Goal: Navigation & Orientation: Find specific page/section

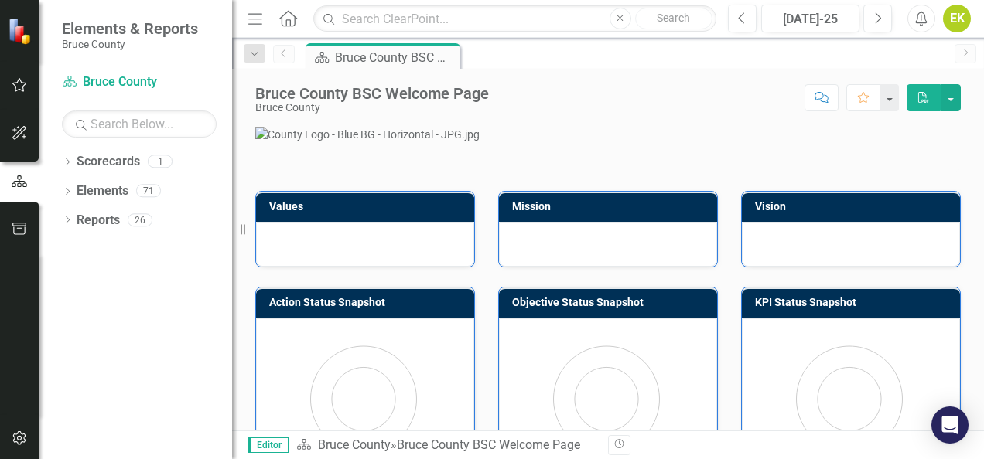
click at [256, 20] on icon "Menu" at bounding box center [255, 18] width 20 height 16
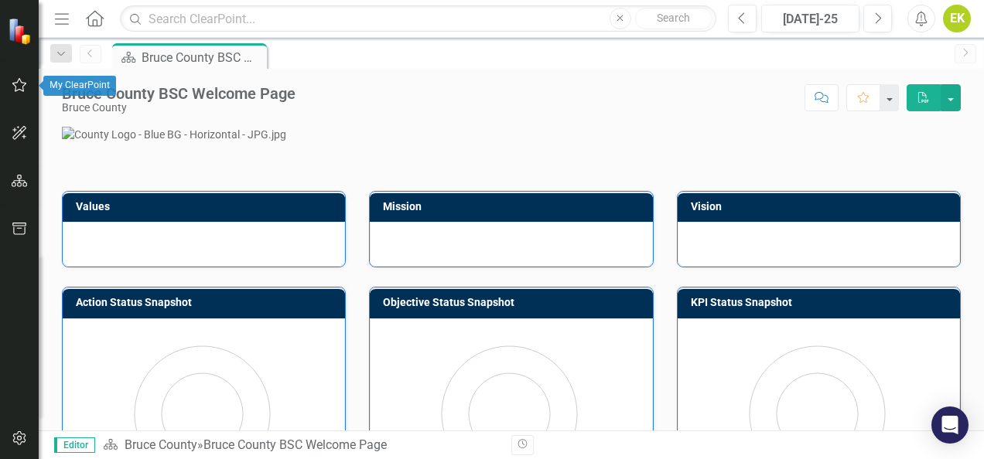
click at [18, 91] on button "button" at bounding box center [19, 86] width 35 height 32
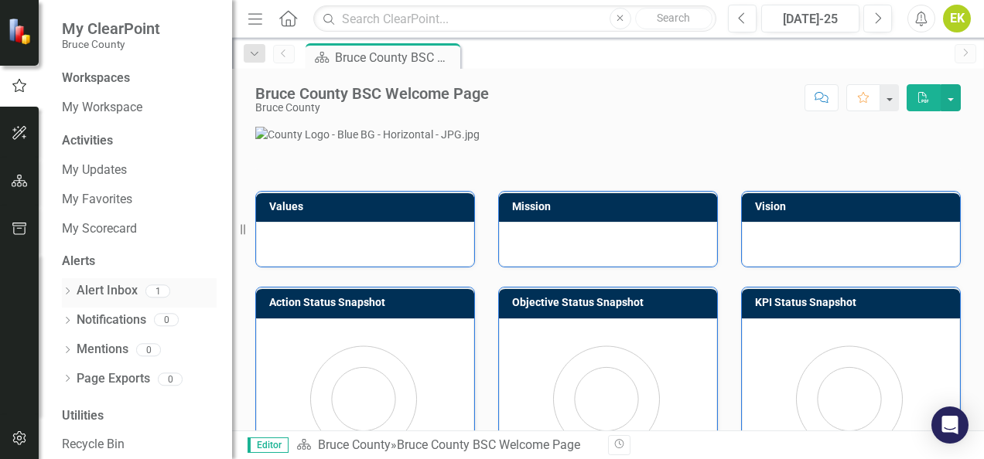
click at [111, 286] on link "Alert Inbox" at bounding box center [107, 291] width 61 height 18
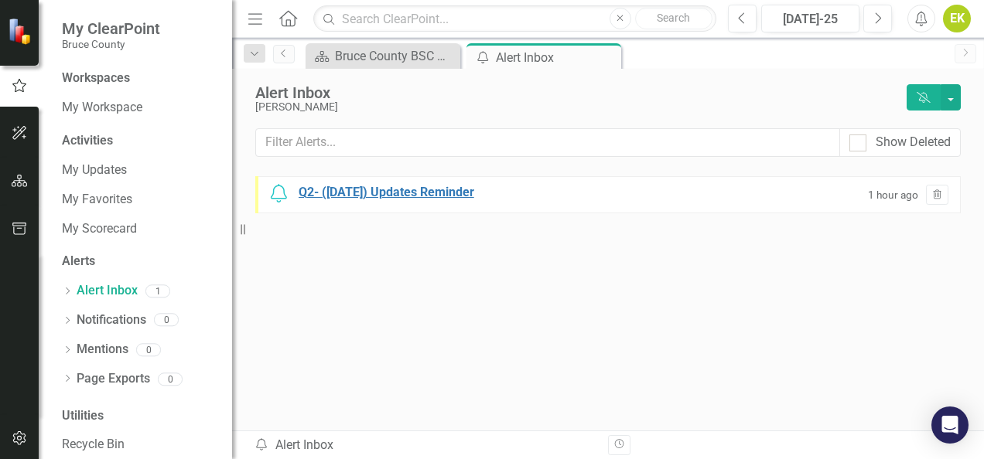
click at [444, 189] on div "Q2- ([DATE]) Updates Reminder" at bounding box center [387, 193] width 176 height 18
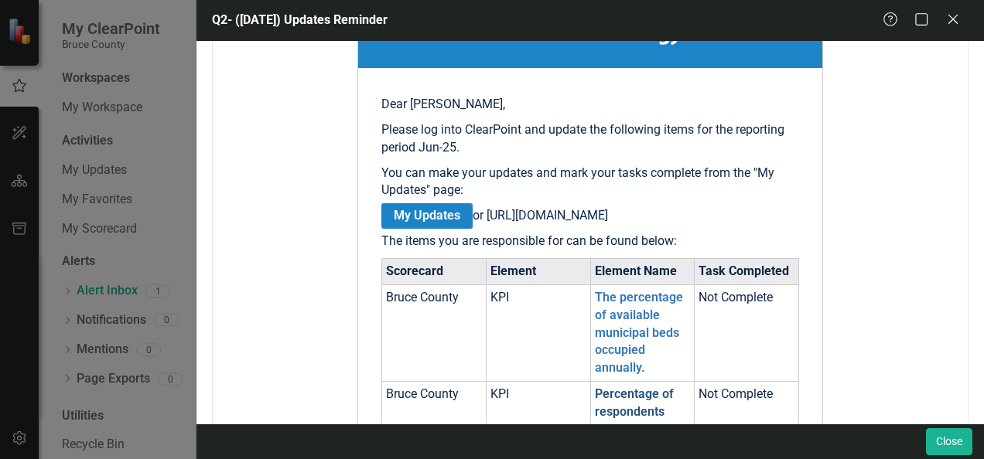
scroll to position [387, 0]
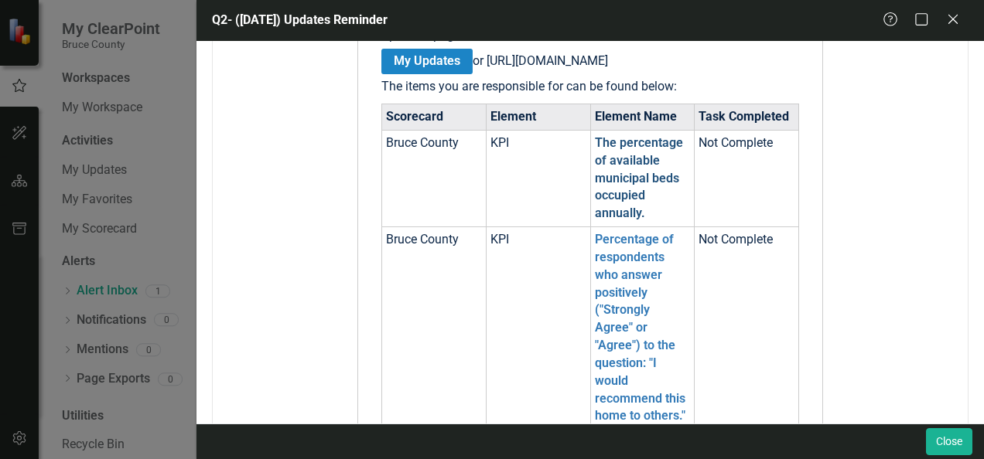
click at [620, 199] on link "The percentage of available municipal beds occupied annually." at bounding box center [639, 177] width 88 height 85
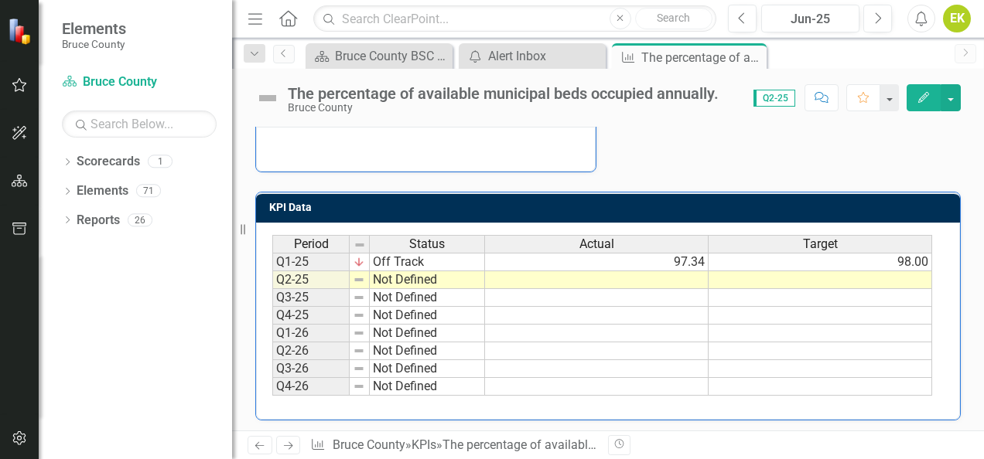
scroll to position [422, 0]
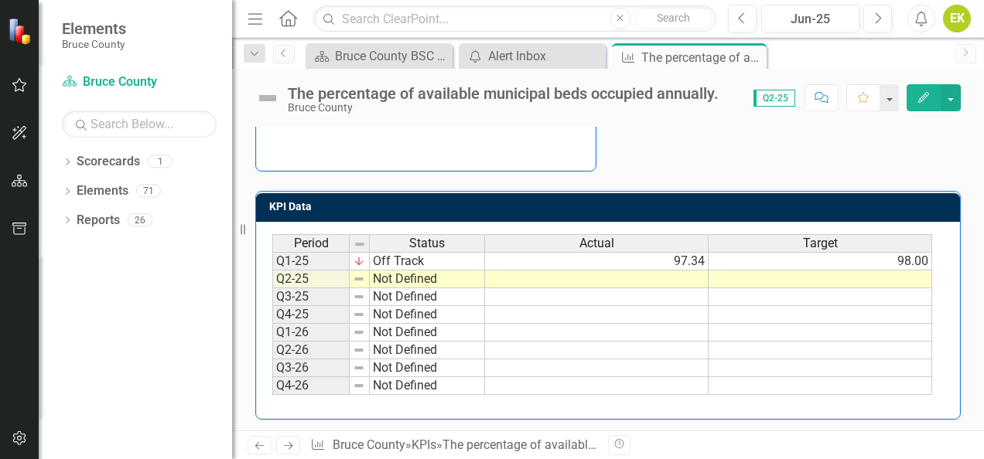
click at [418, 275] on td "Not Defined" at bounding box center [427, 280] width 115 height 18
click at [292, 445] on icon "Next" at bounding box center [288, 446] width 13 height 10
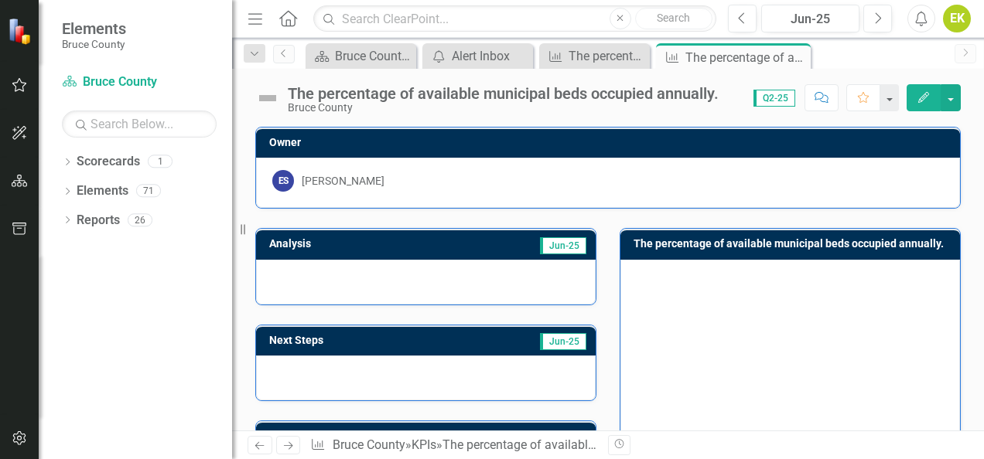
click at [315, 181] on div "[PERSON_NAME]" at bounding box center [343, 180] width 83 height 15
click at [263, 448] on icon "Previous" at bounding box center [259, 446] width 13 height 10
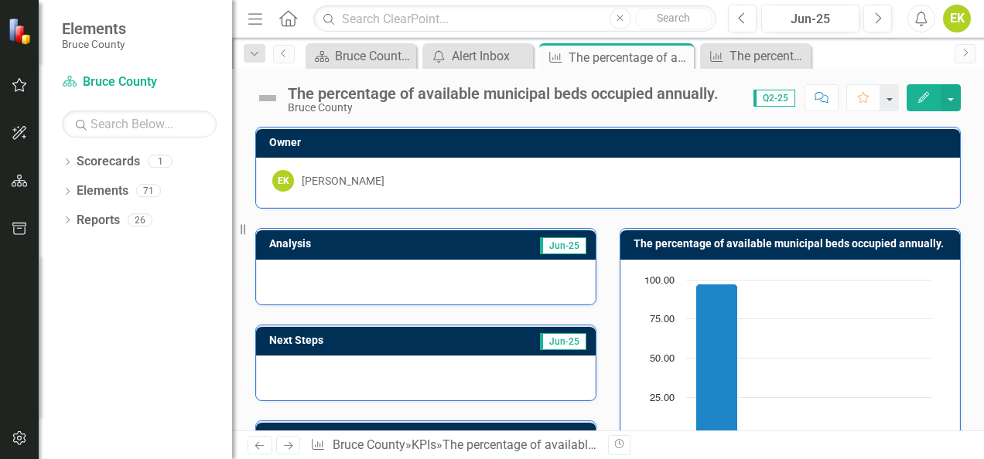
click at [261, 448] on icon "Previous" at bounding box center [259, 446] width 13 height 10
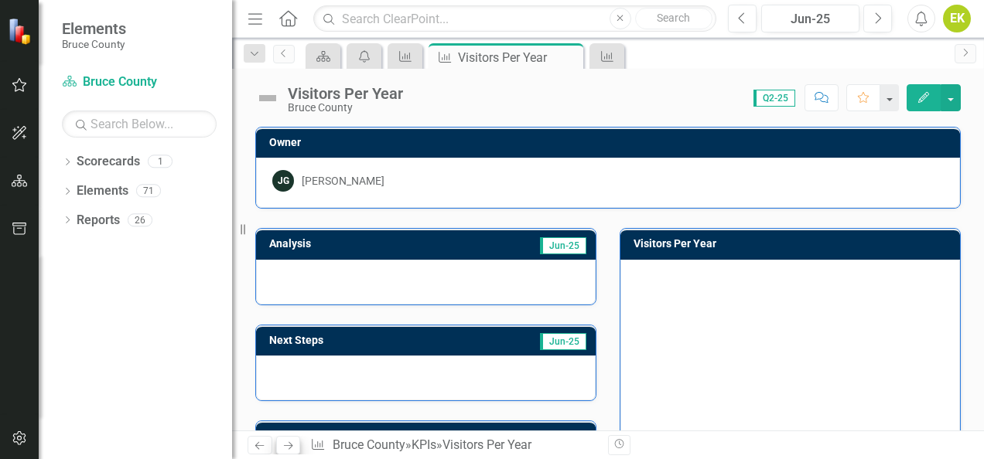
click at [299, 441] on div "Previous Next KPI Bruce County » KPIs » Visitors Per Year" at bounding box center [421, 445] width 349 height 19
click at [282, 446] on icon "Next" at bounding box center [288, 446] width 13 height 10
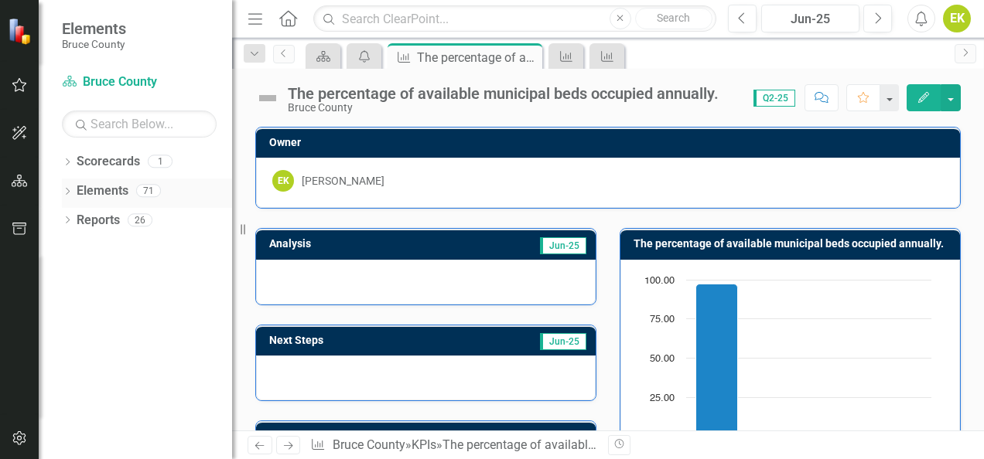
click at [70, 192] on icon "Dropdown" at bounding box center [67, 193] width 11 height 9
click at [114, 275] on link "KPI KPI's" at bounding box center [108, 279] width 48 height 18
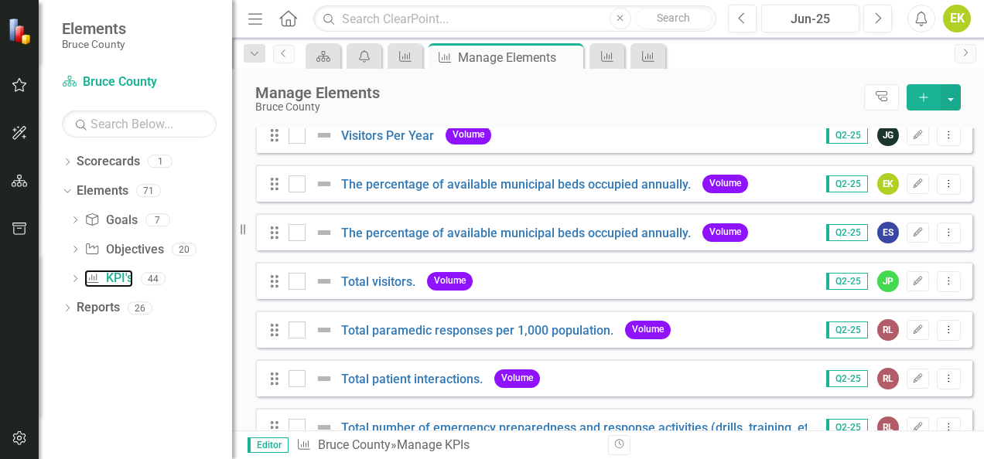
scroll to position [464, 0]
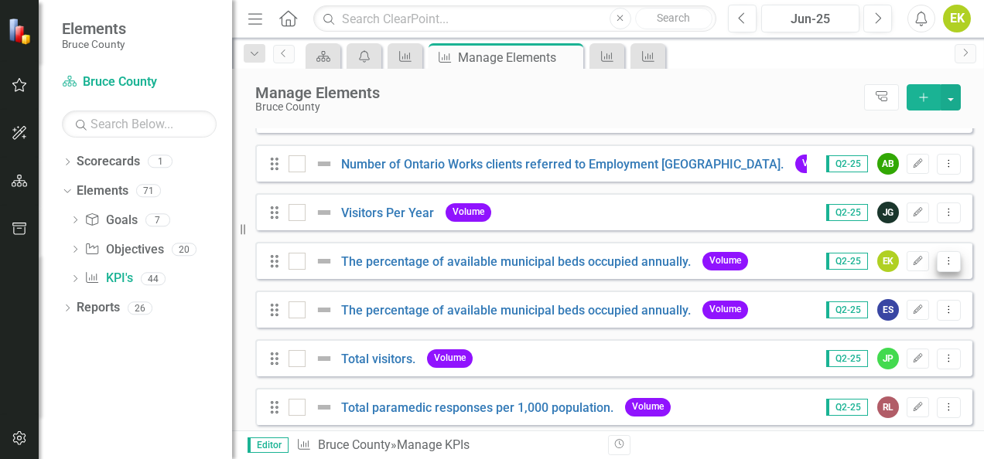
click at [942, 266] on icon "Dropdown Menu" at bounding box center [948, 261] width 13 height 10
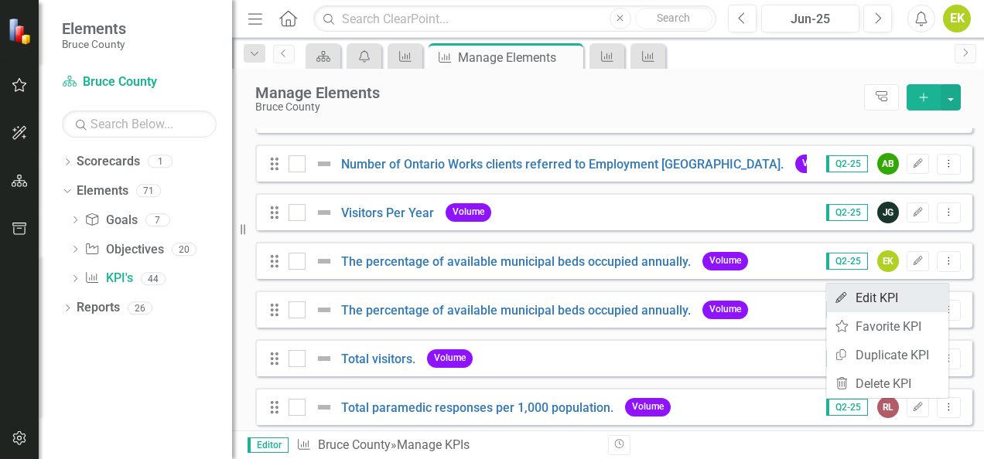
click at [906, 297] on link "Edit Edit KPI" at bounding box center [887, 298] width 122 height 29
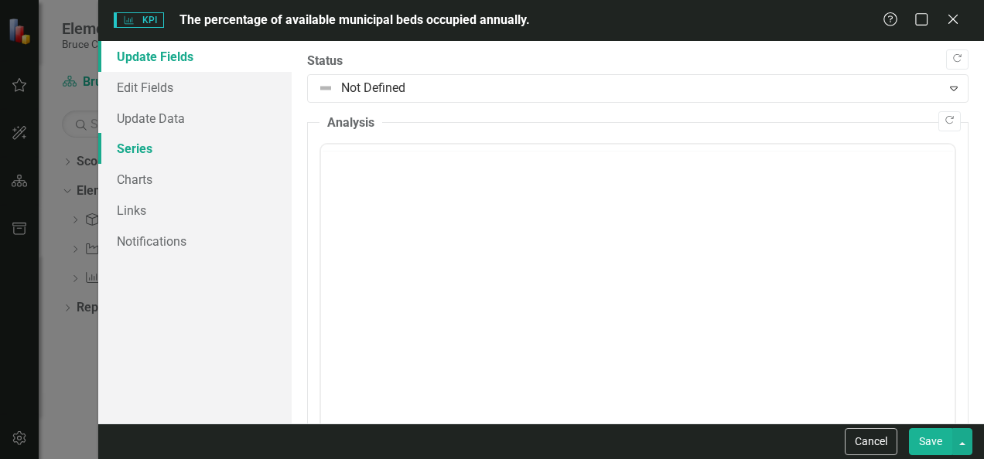
scroll to position [0, 0]
click at [942, 22] on div "Help Maximize Close" at bounding box center [925, 21] width 86 height 18
click at [955, 22] on icon at bounding box center [953, 19] width 12 height 12
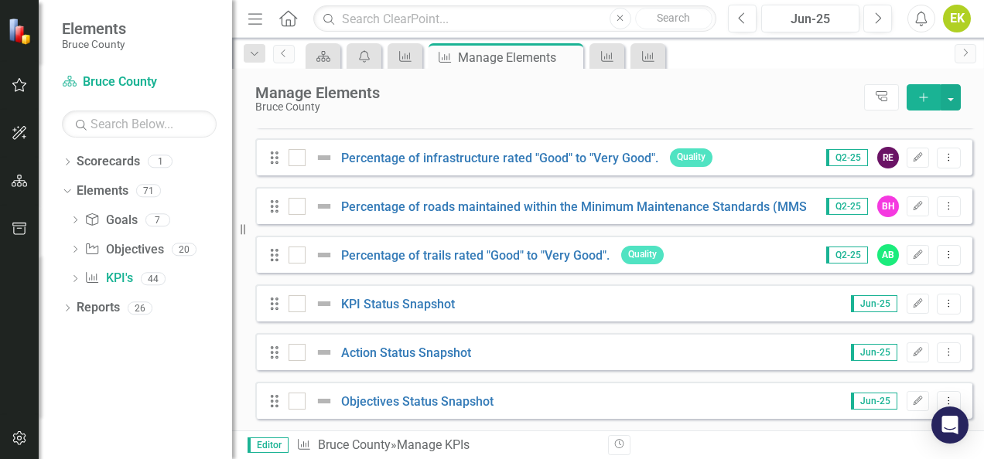
scroll to position [1991, 0]
click at [128, 224] on link "Goal Goals" at bounding box center [110, 221] width 53 height 18
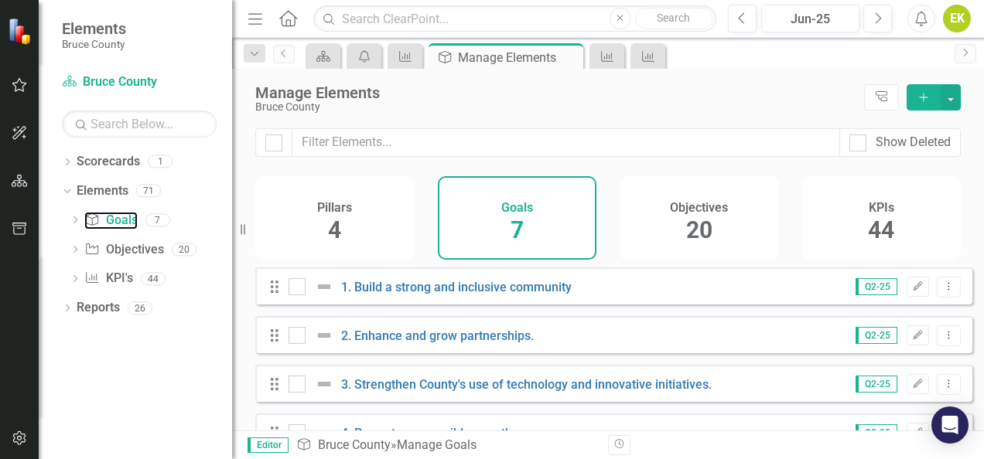
scroll to position [77, 0]
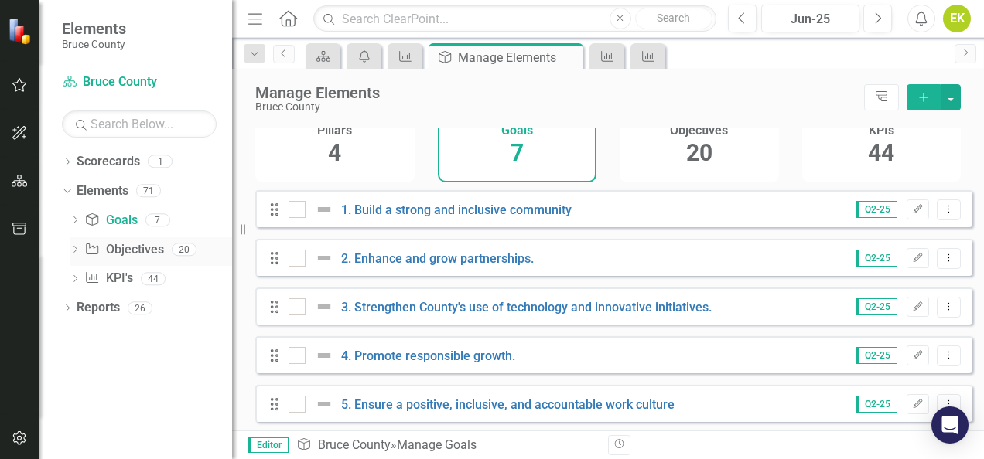
click at [141, 244] on link "Objective Objectives" at bounding box center [123, 250] width 79 height 18
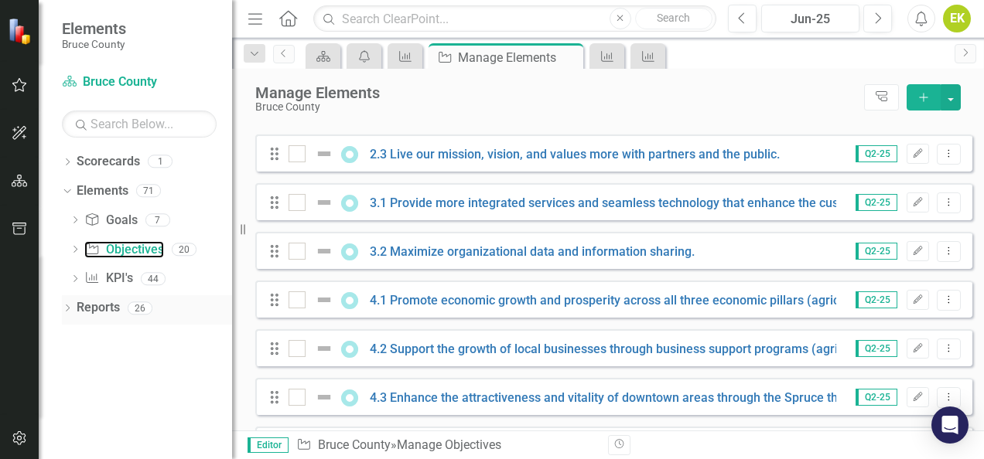
scroll to position [387, 0]
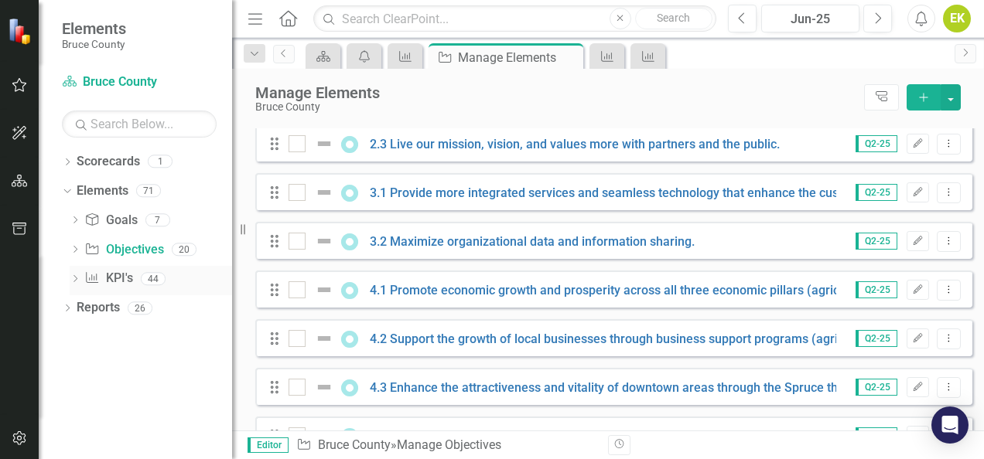
click at [97, 278] on icon "KPI" at bounding box center [91, 277] width 15 height 12
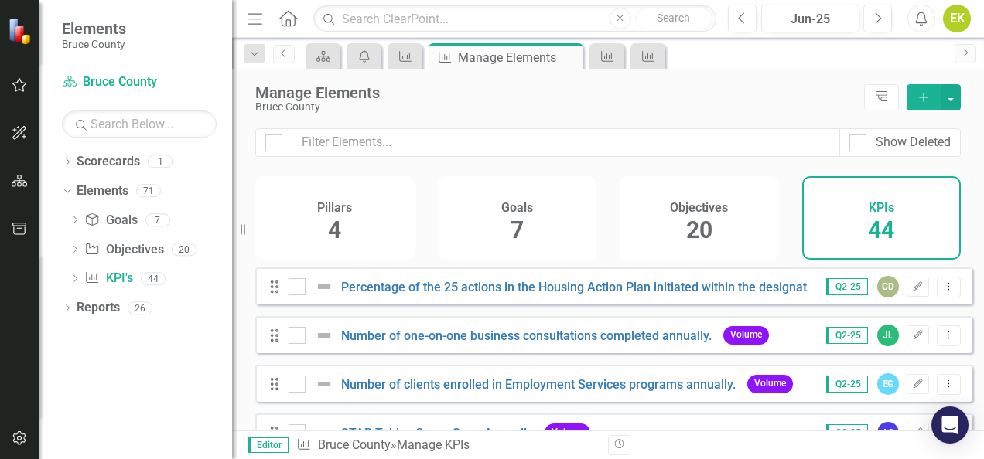
click at [523, 218] on div "Goals 7" at bounding box center [517, 218] width 159 height 84
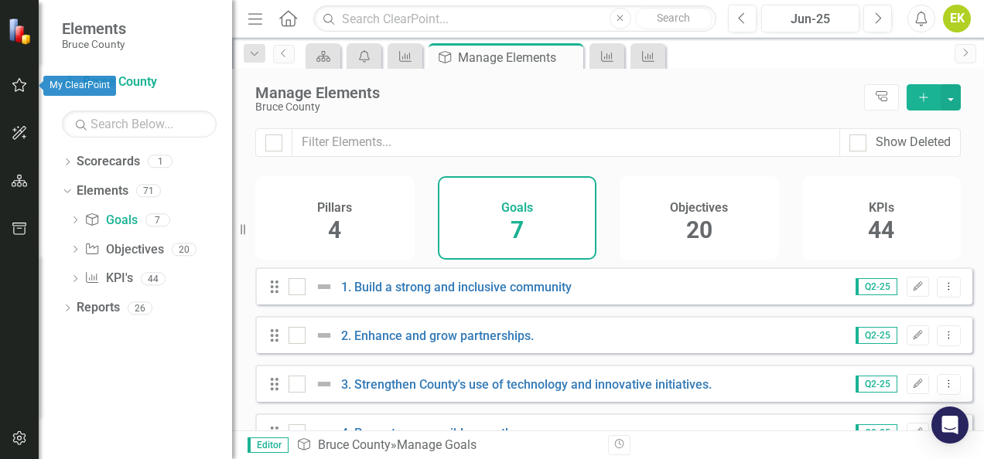
click at [14, 91] on icon "button" at bounding box center [20, 85] width 16 height 12
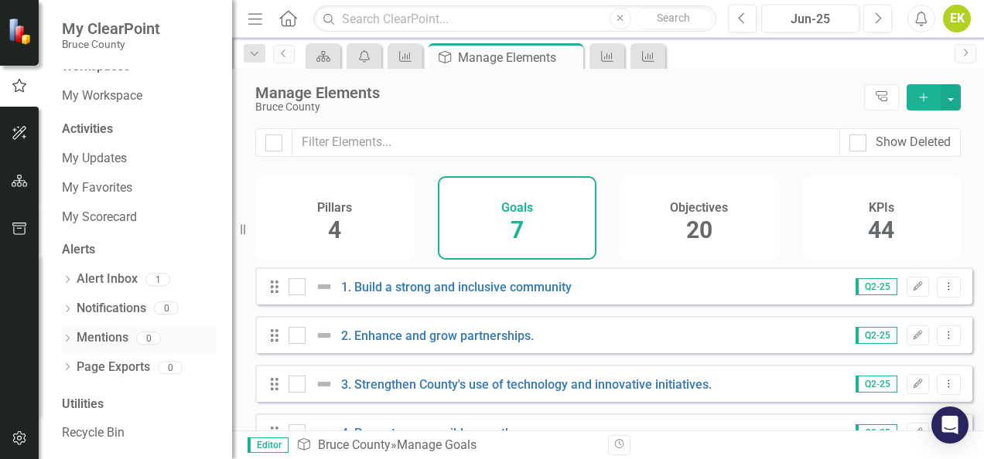
scroll to position [18, 0]
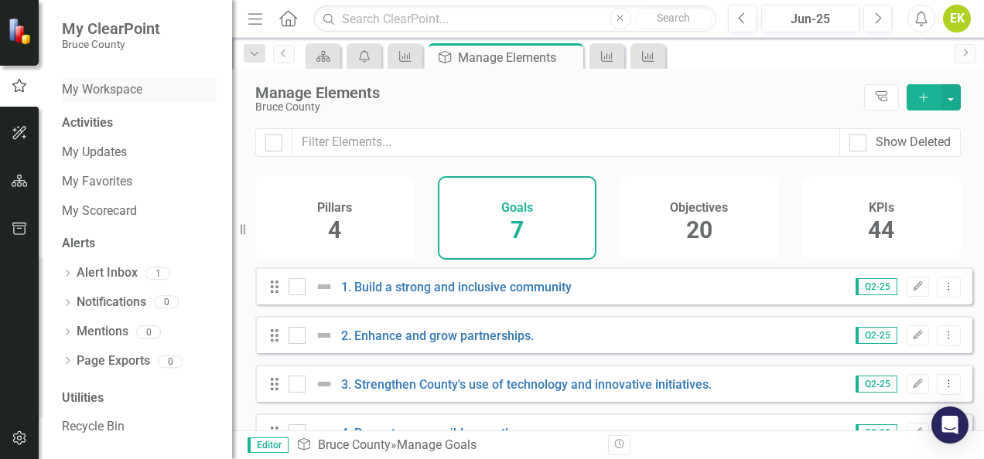
click at [106, 85] on link "My Workspace" at bounding box center [139, 90] width 155 height 18
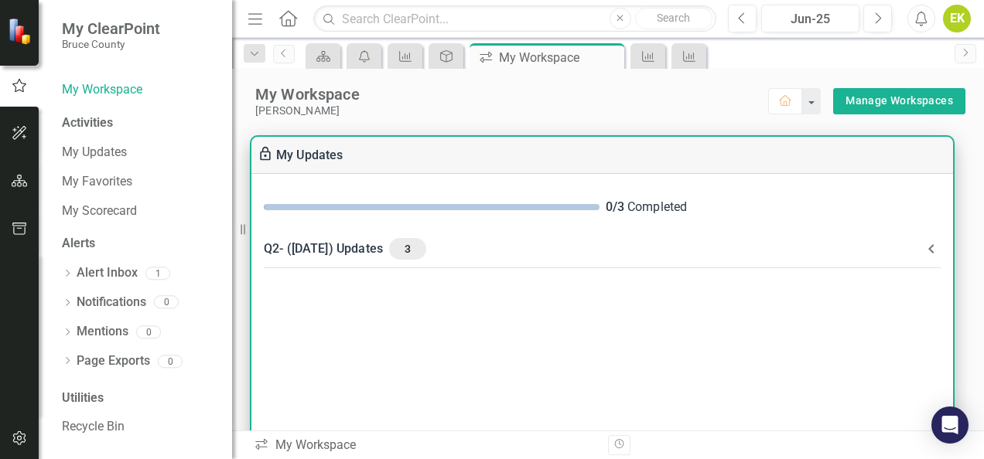
click at [698, 243] on div "Q2- ([DATE]) Updates 3" at bounding box center [593, 249] width 658 height 22
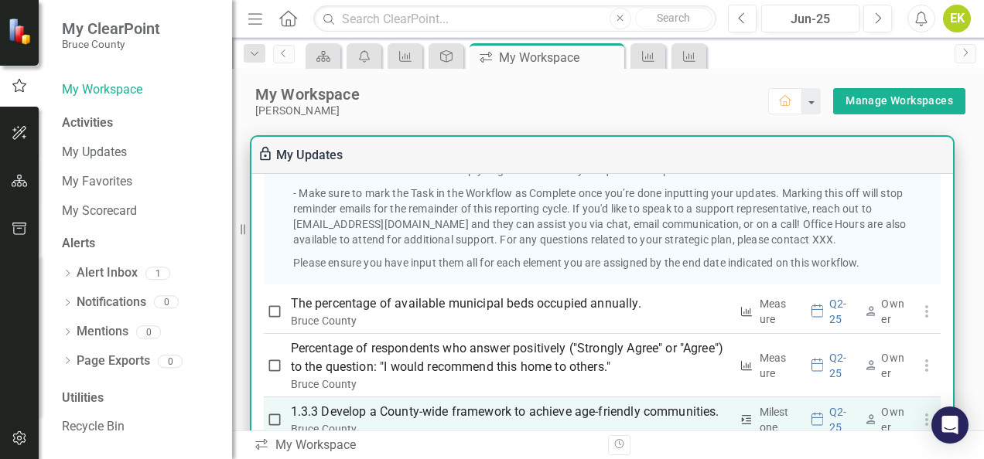
scroll to position [155, 0]
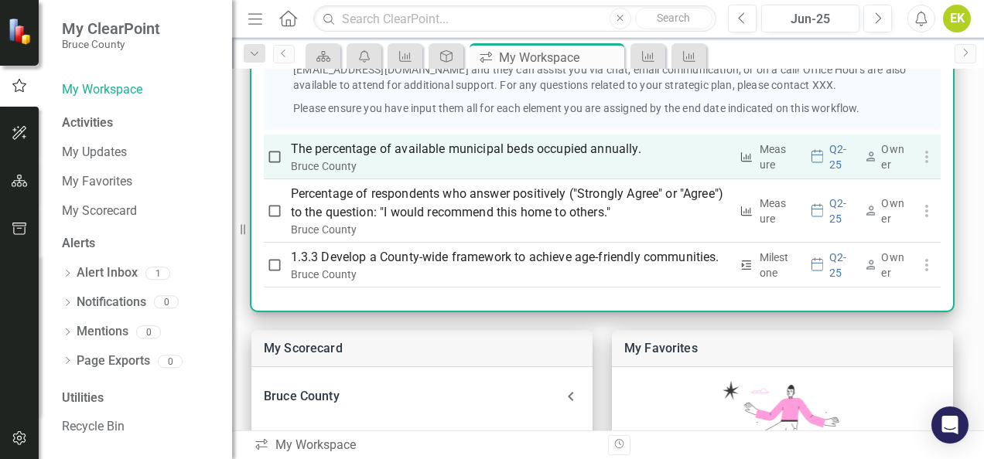
click at [885, 156] on div "Owner" at bounding box center [894, 157] width 26 height 31
click at [917, 159] on icon "button" at bounding box center [926, 157] width 19 height 19
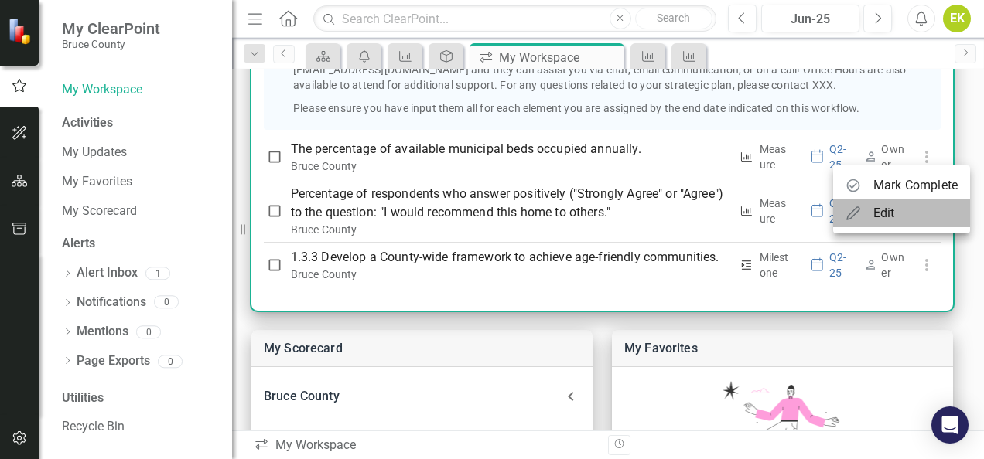
click at [869, 214] on div "Edit" at bounding box center [869, 213] width 49 height 19
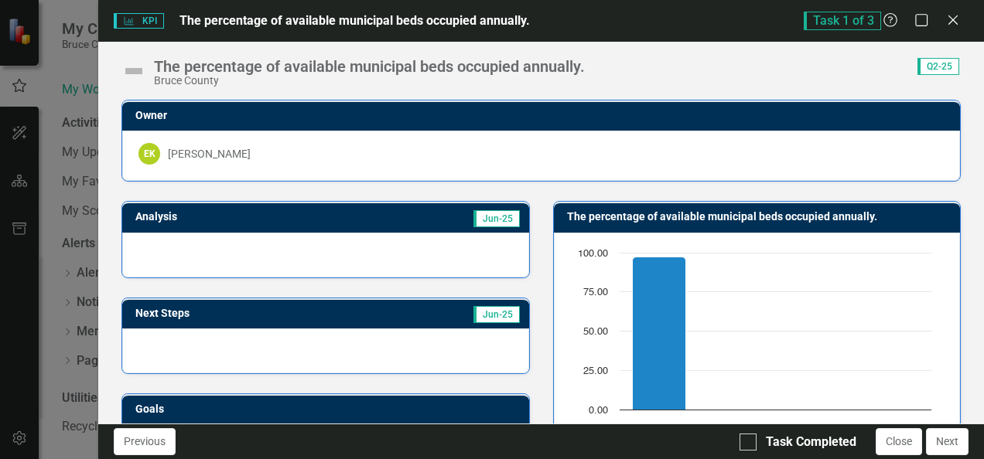
click at [195, 143] on div "EK [PERSON_NAME]" at bounding box center [540, 154] width 805 height 22
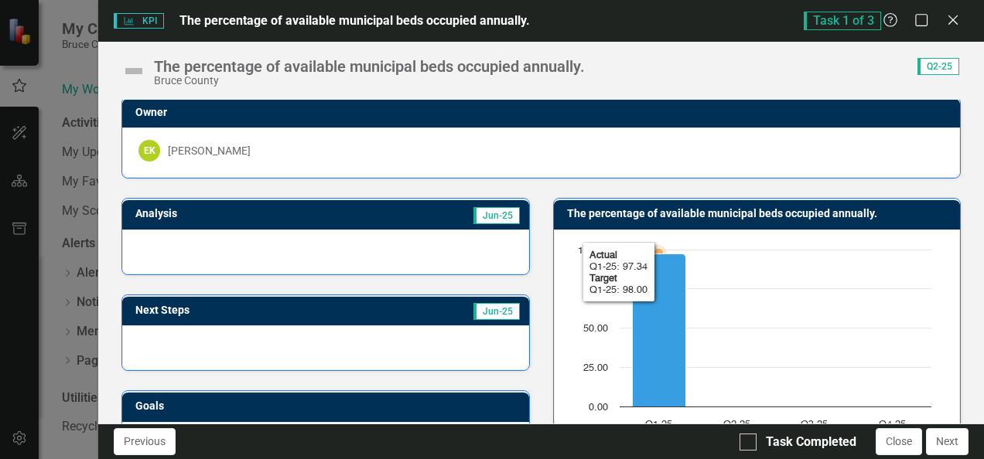
scroll to position [0, 0]
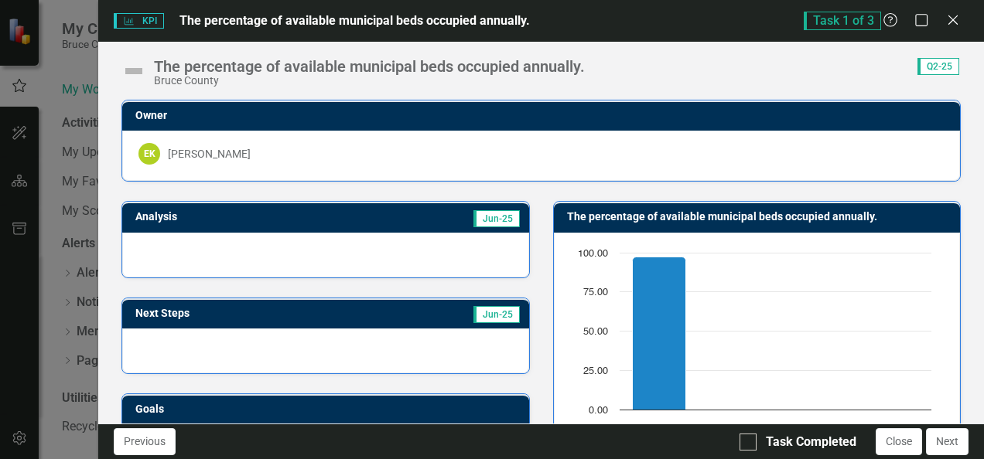
click at [957, 21] on icon "Close" at bounding box center [952, 20] width 15 height 12
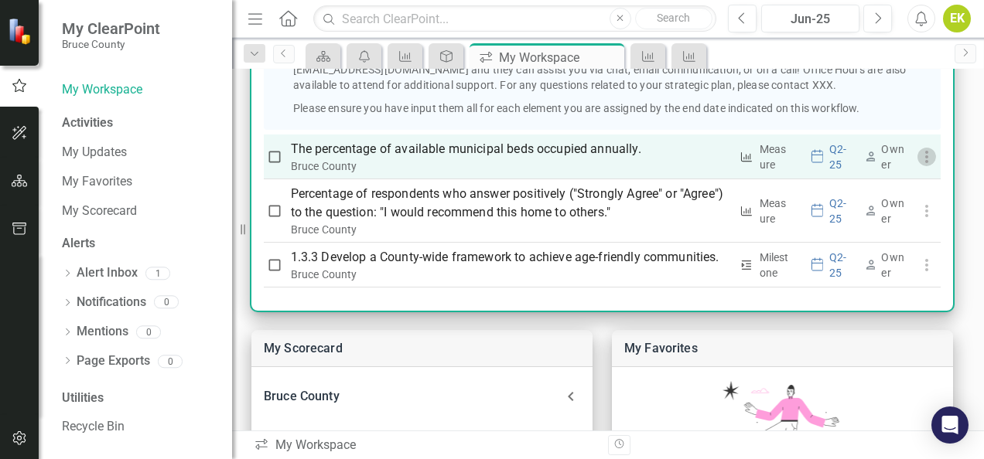
click at [919, 159] on icon "button" at bounding box center [926, 157] width 19 height 19
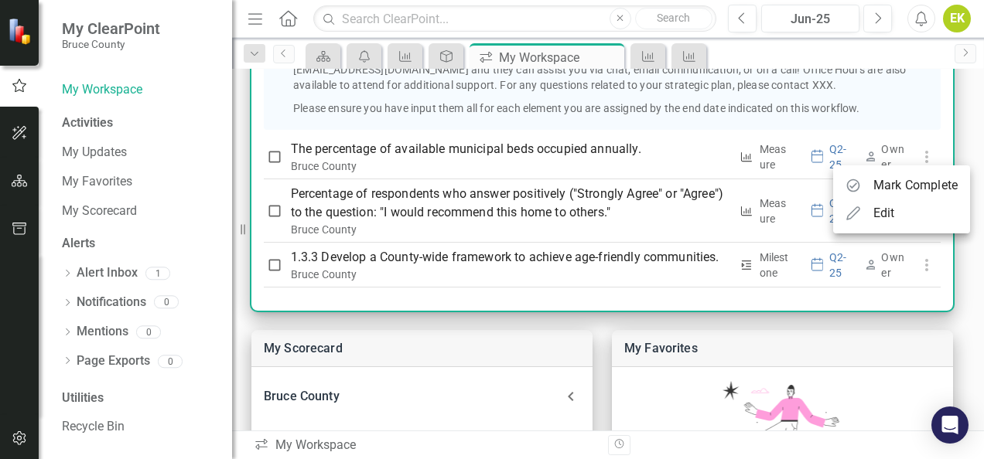
click at [271, 153] on div at bounding box center [492, 229] width 984 height 459
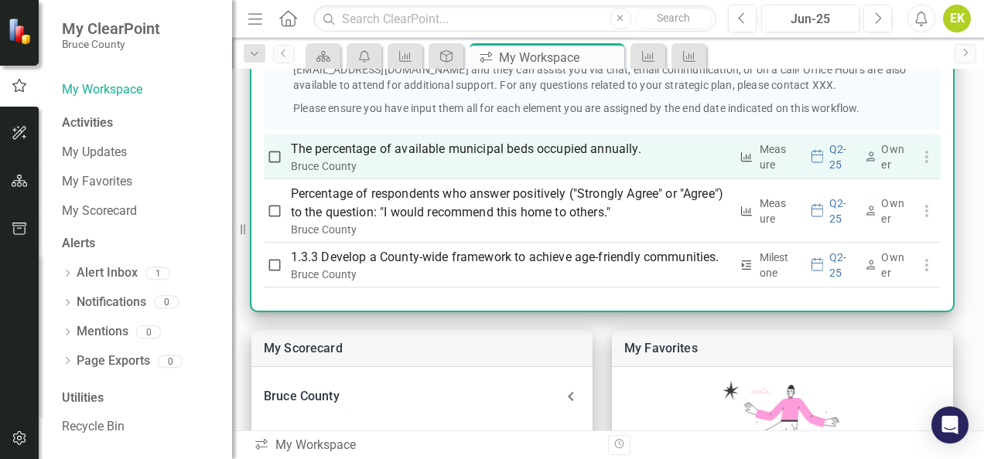
click at [275, 152] on input "checkbox" at bounding box center [274, 156] width 15 height 15
checkbox input "true"
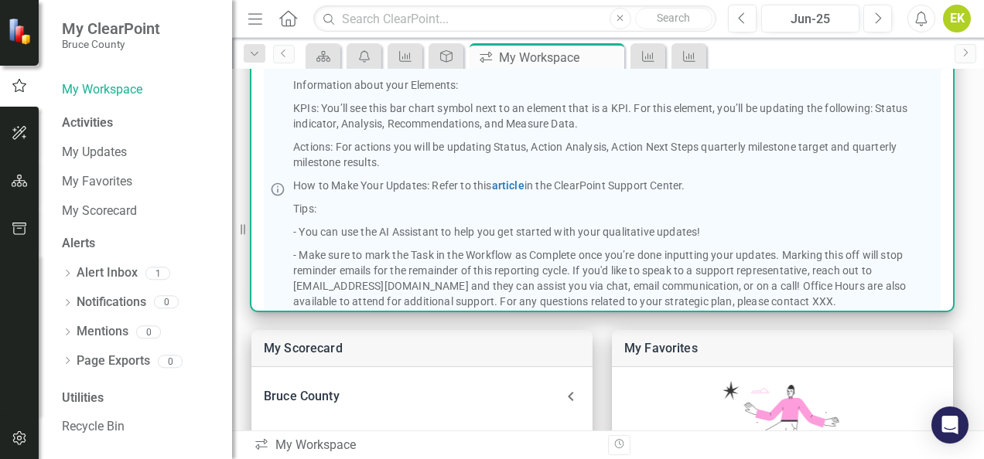
scroll to position [232, 0]
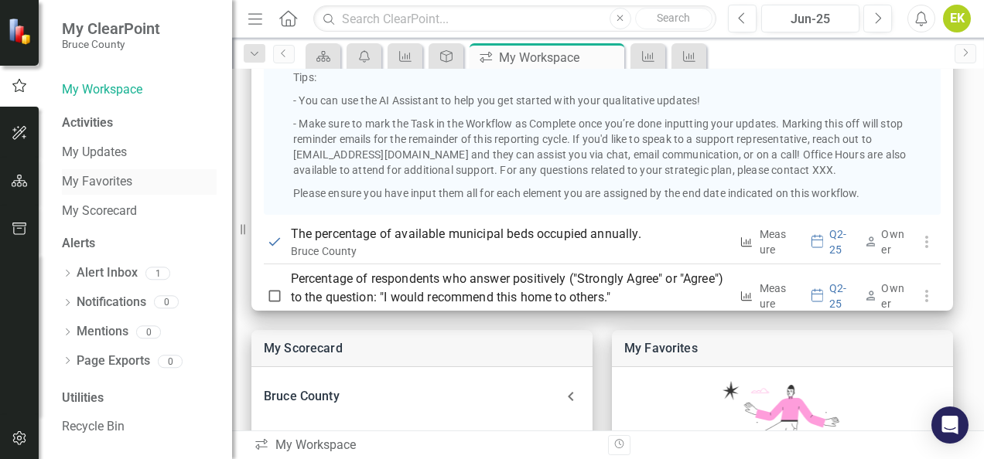
click at [116, 173] on link "My Favorites" at bounding box center [139, 182] width 155 height 18
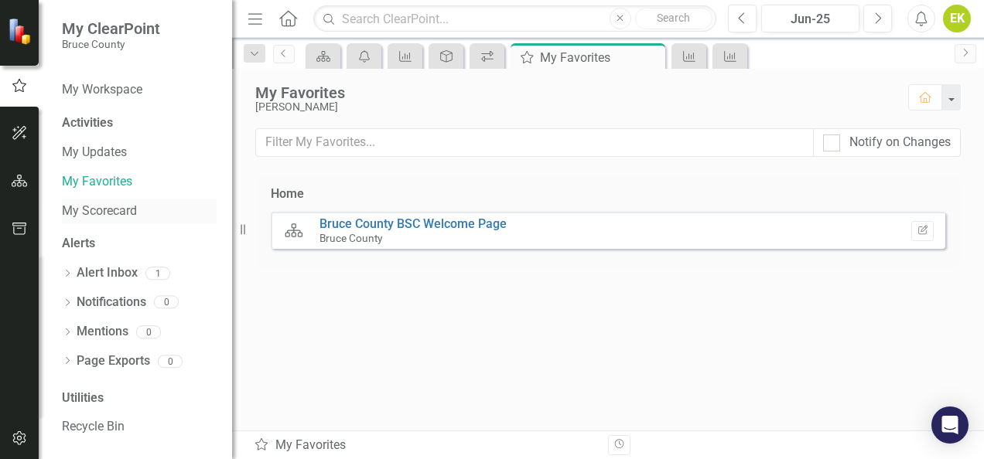
click at [104, 207] on link "My Scorecard" at bounding box center [139, 212] width 155 height 18
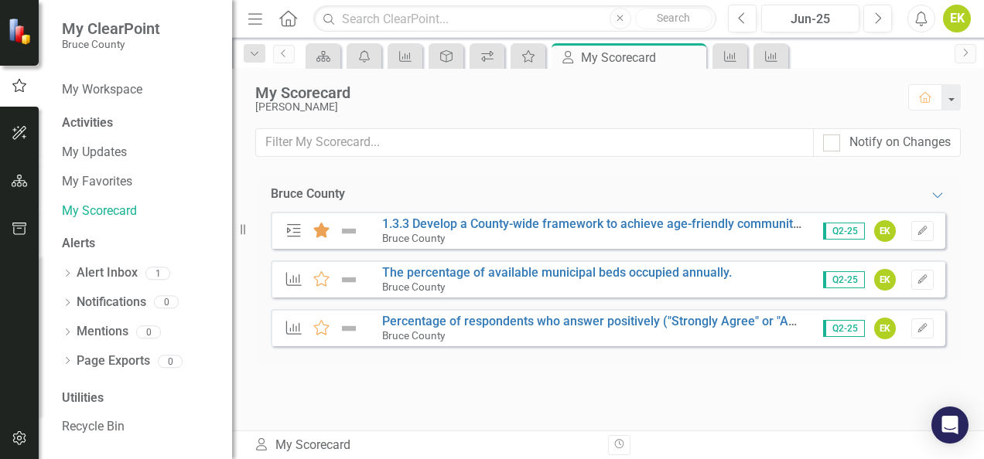
click at [325, 230] on icon at bounding box center [321, 230] width 16 height 15
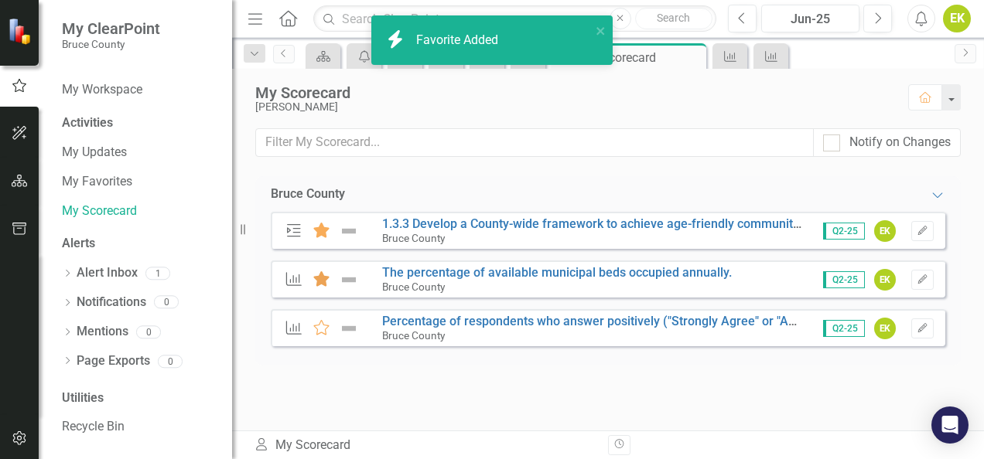
click at [317, 283] on icon at bounding box center [321, 278] width 16 height 15
click at [320, 326] on icon at bounding box center [321, 327] width 16 height 15
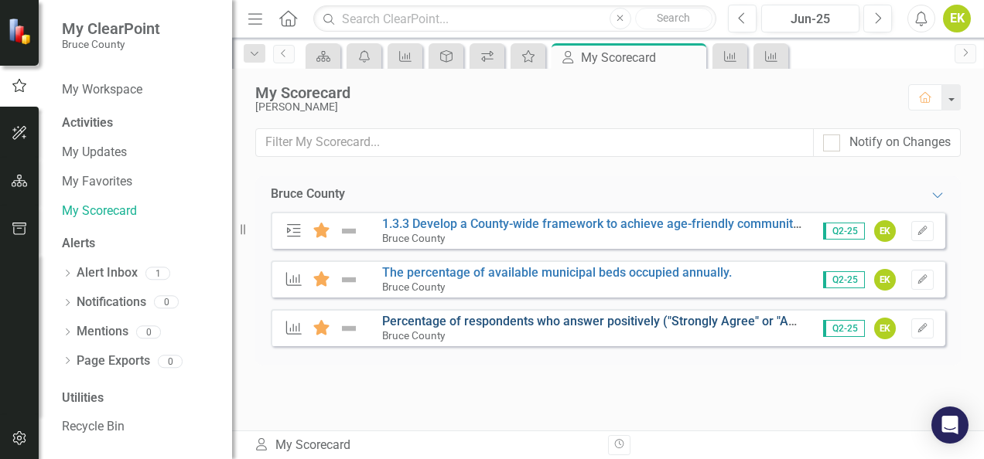
click at [657, 322] on link "Percentage of respondents who answer positively ("Strongly Agree" or "Agree") t…" at bounding box center [763, 321] width 763 height 15
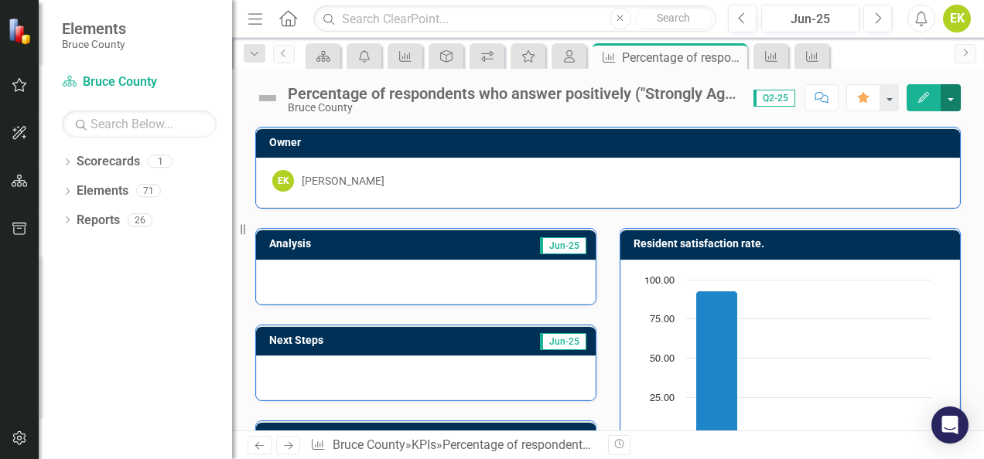
click at [957, 95] on button "button" at bounding box center [950, 97] width 20 height 27
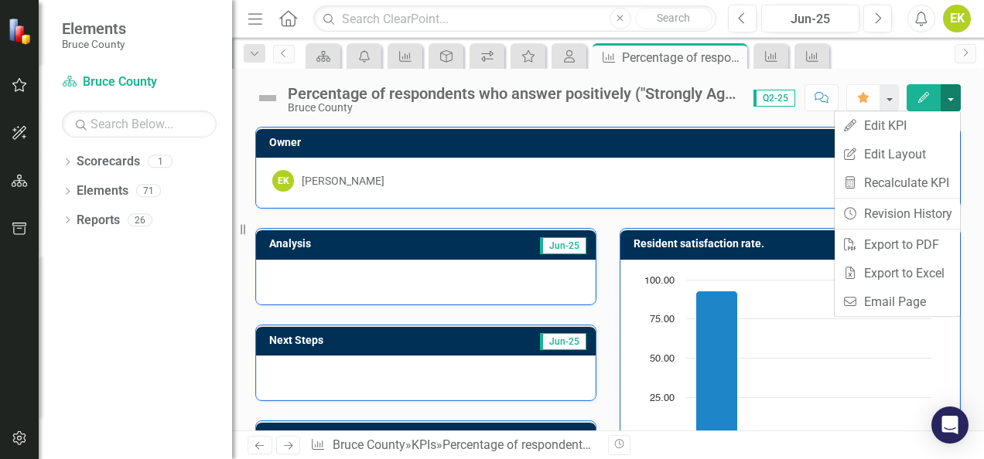
click at [957, 95] on button "button" at bounding box center [950, 97] width 20 height 27
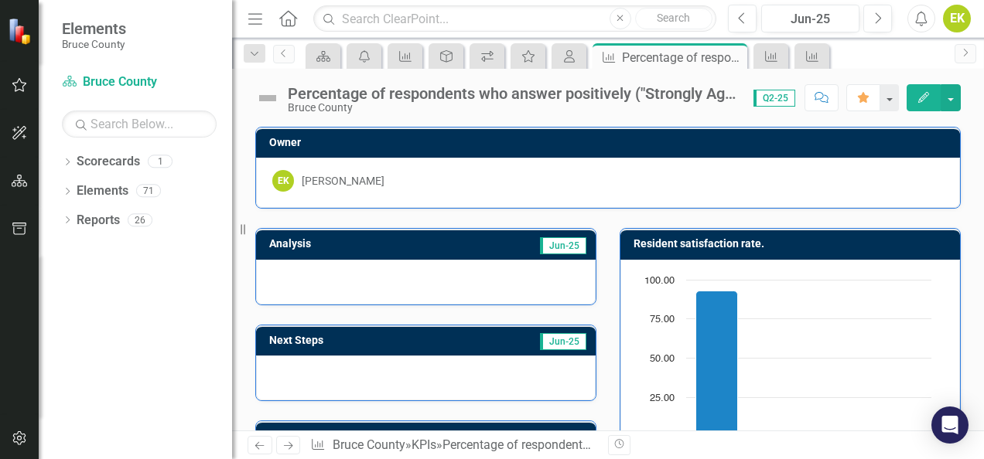
click at [951, 23] on div "EK" at bounding box center [957, 19] width 28 height 28
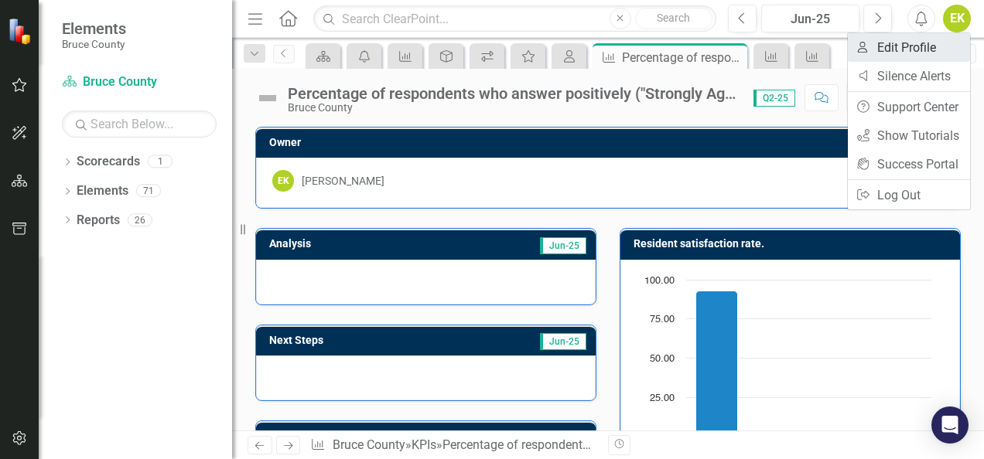
click at [942, 34] on link "User Edit Profile" at bounding box center [909, 47] width 122 height 29
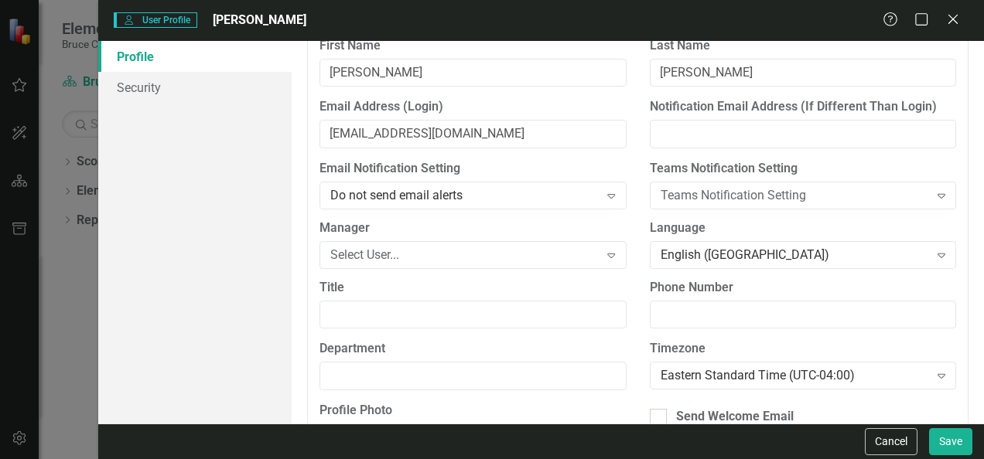
scroll to position [77, 0]
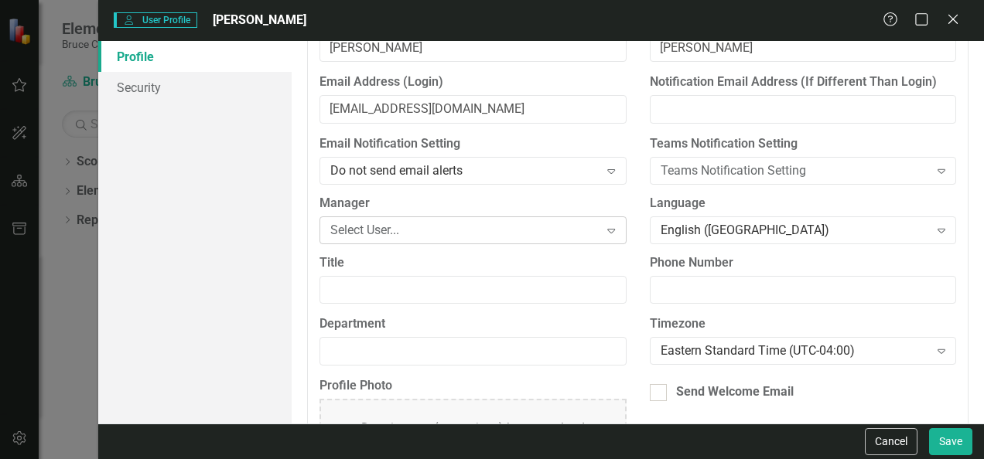
click at [469, 234] on div "Select User..." at bounding box center [464, 230] width 268 height 18
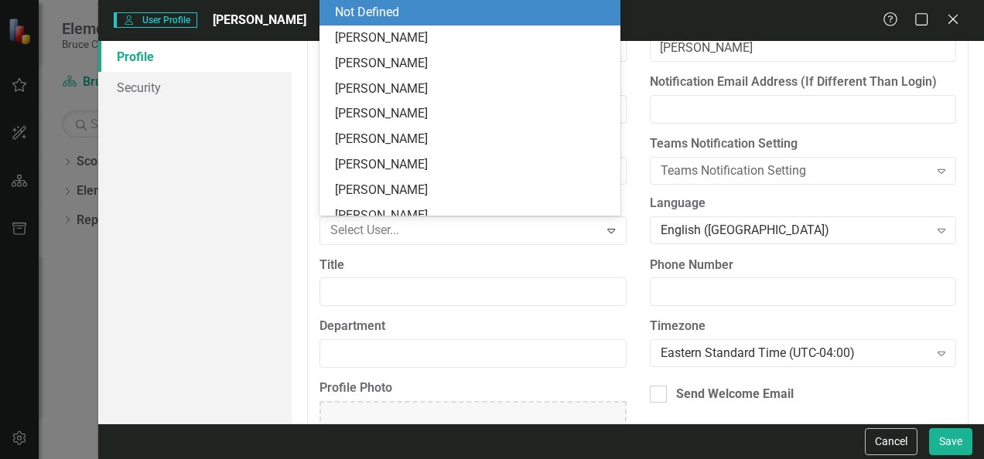
click at [228, 213] on div "Profile Security" at bounding box center [194, 232] width 193 height 383
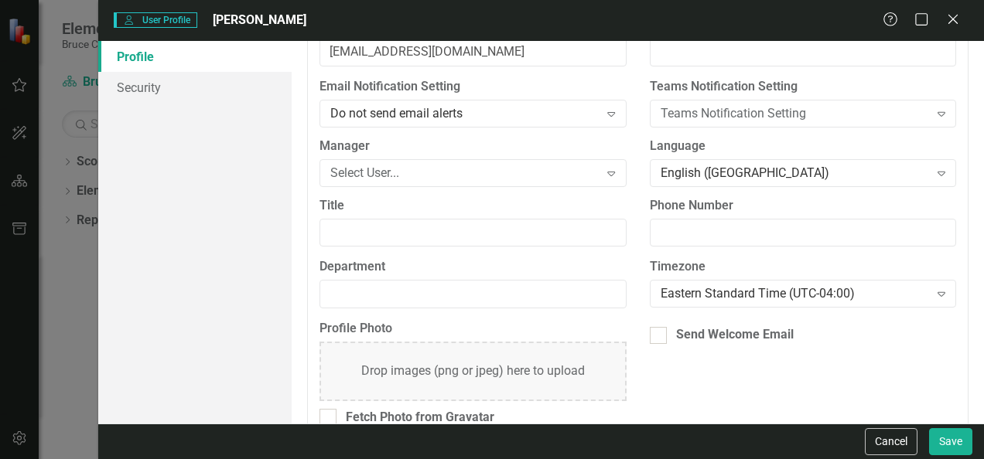
scroll to position [159, 0]
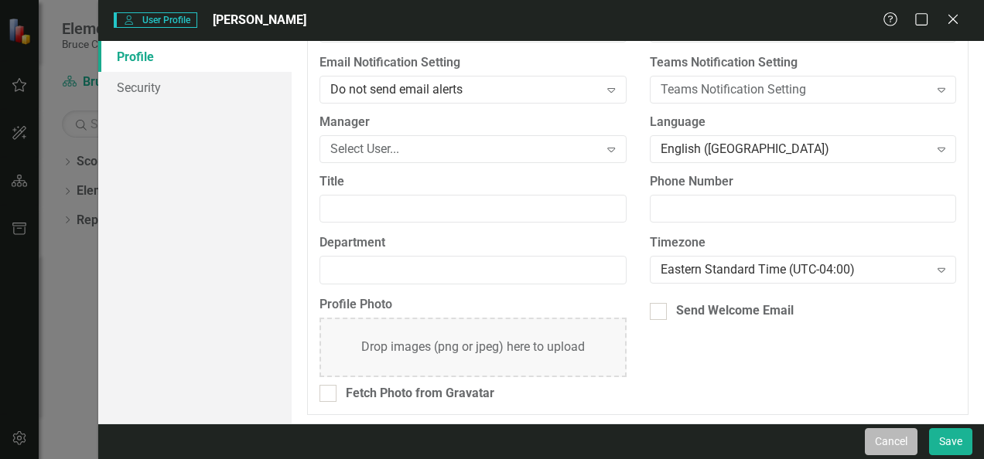
click at [902, 434] on button "Cancel" at bounding box center [891, 441] width 53 height 27
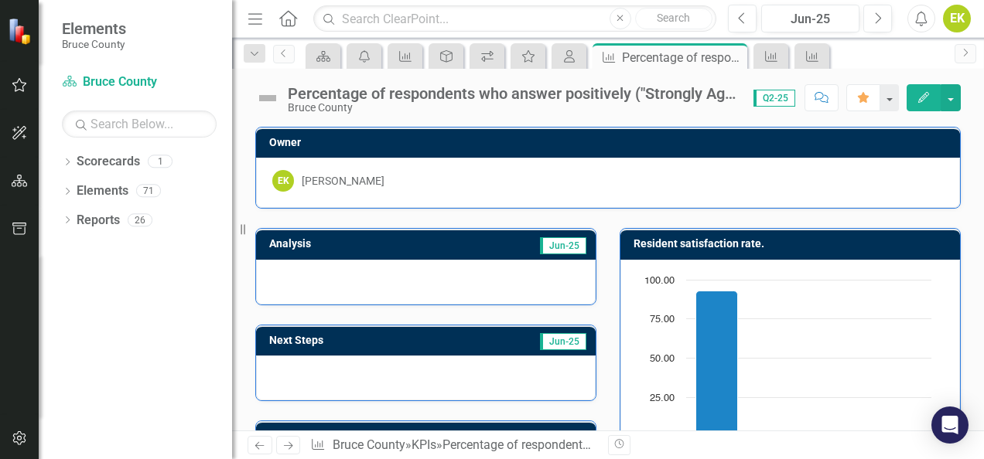
click at [420, 93] on div "Percentage of respondents who answer positively ("Strongly Agree" or "Agree") t…" at bounding box center [513, 93] width 450 height 17
click at [95, 171] on div "Scorecards" at bounding box center [108, 162] width 63 height 26
click at [73, 161] on div "Dropdown Scorecards 1" at bounding box center [147, 163] width 170 height 29
click at [68, 161] on icon "Dropdown" at bounding box center [67, 163] width 11 height 9
click at [101, 190] on link "Bruce County" at bounding box center [158, 192] width 147 height 18
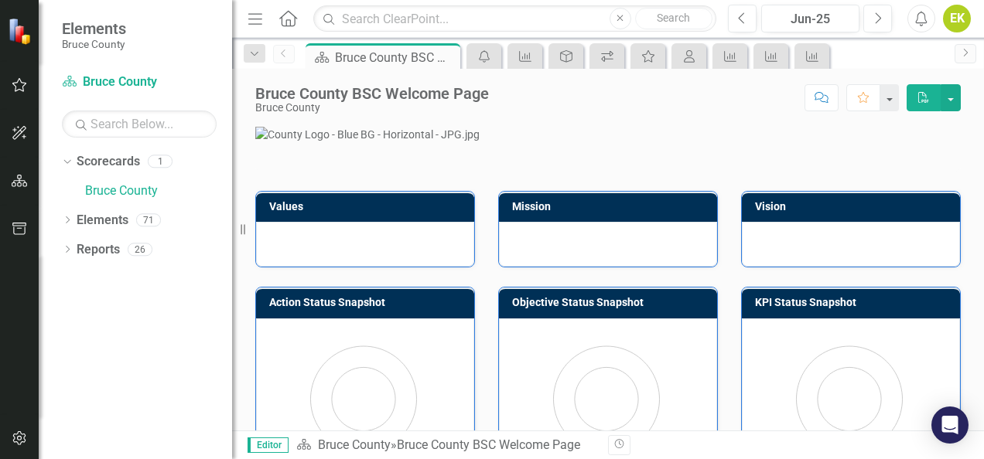
click at [14, 83] on icon "button" at bounding box center [19, 85] width 15 height 14
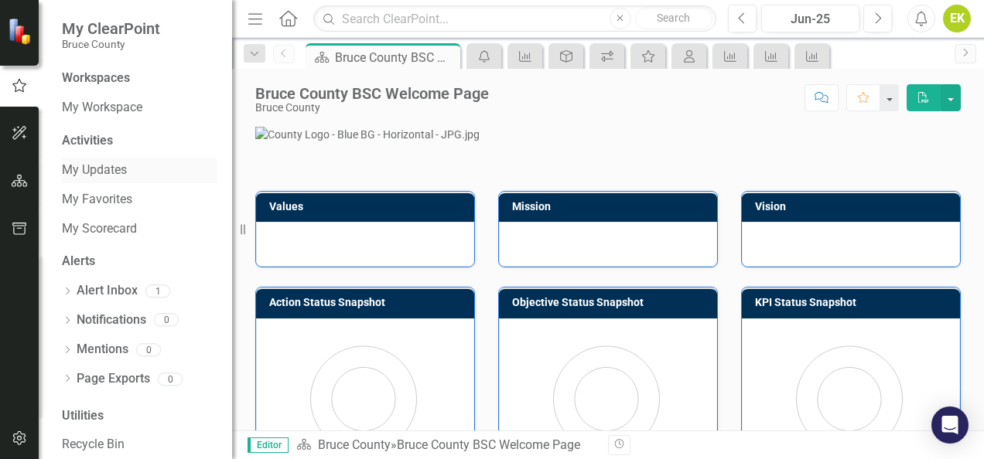
click at [99, 170] on link "My Updates" at bounding box center [139, 171] width 155 height 18
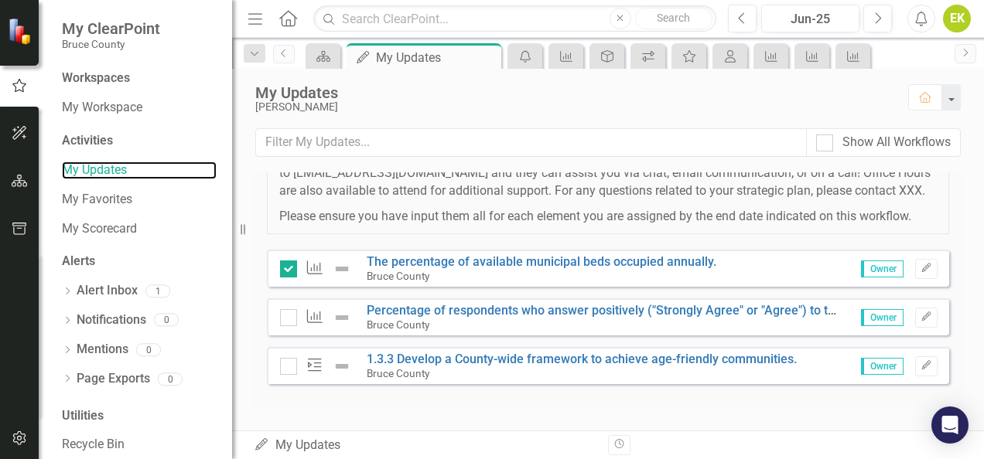
scroll to position [360, 0]
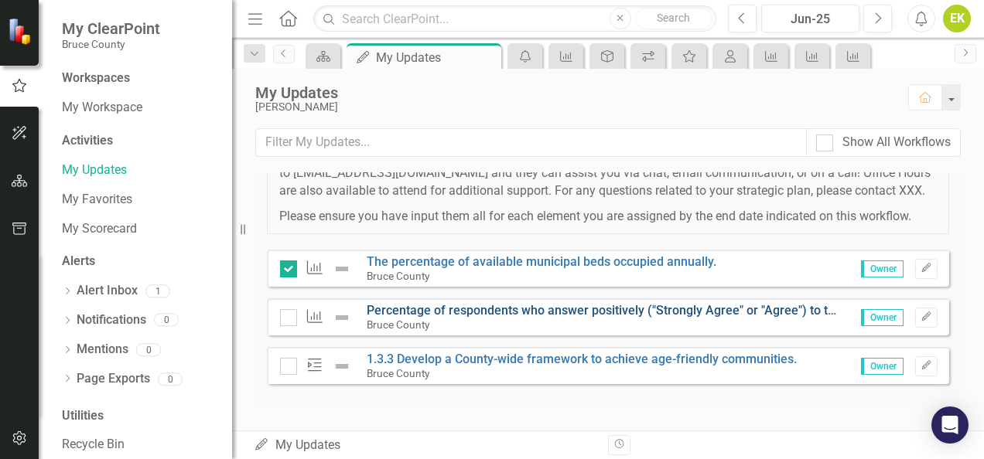
click at [602, 306] on link "Percentage of respondents who answer positively ("Strongly Agree" or "Agree") t…" at bounding box center [748, 310] width 763 height 15
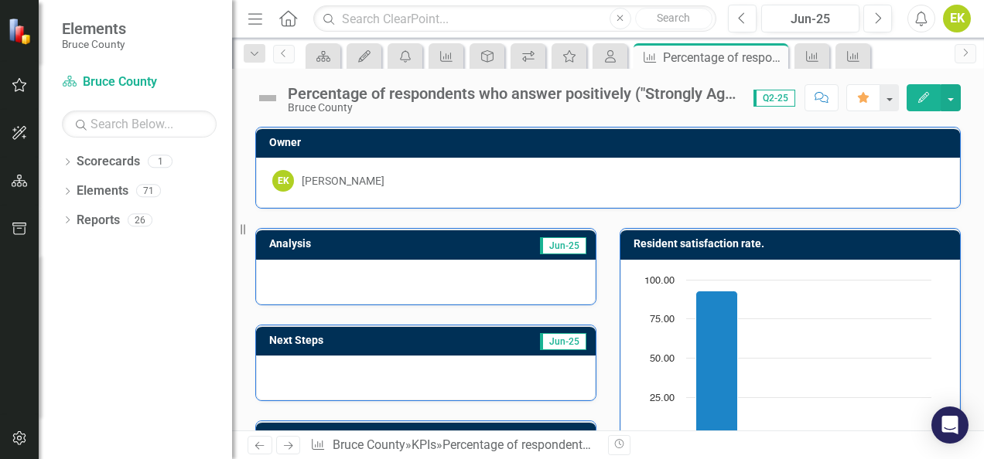
click at [927, 96] on icon "button" at bounding box center [923, 97] width 11 height 11
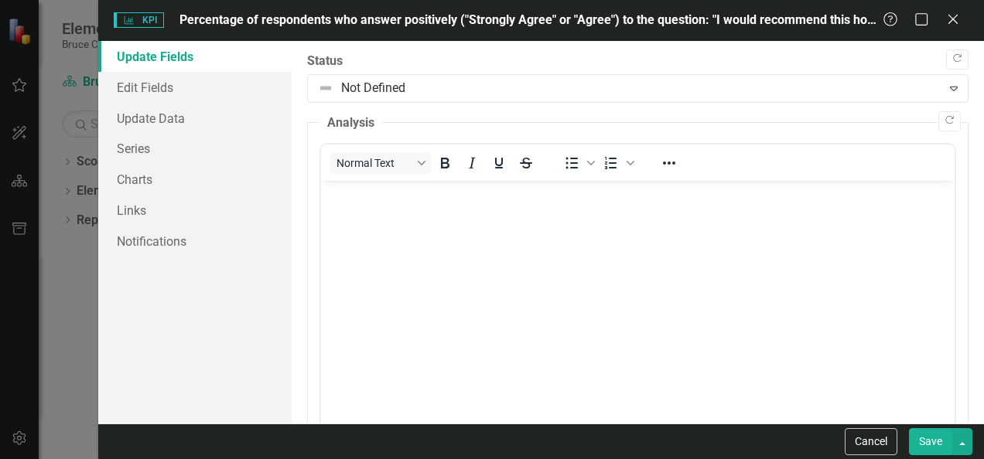
click at [865, 20] on span "Percentage of respondents who answer positively ("Strongly Agree" or "Agree") t…" at bounding box center [561, 19] width 764 height 15
click at [920, 22] on icon "Maximize" at bounding box center [921, 19] width 19 height 15
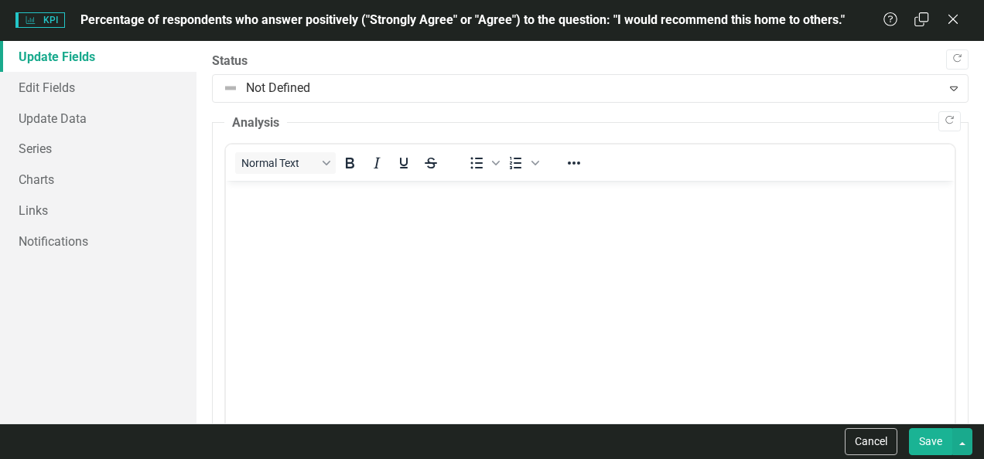
drag, startPoint x: 843, startPoint y: 18, endPoint x: 693, endPoint y: 25, distance: 150.2
click at [694, 26] on div "KPI KPI Percentage of respondents who answer positively ("Strongly Agree" or "A…" at bounding box center [448, 21] width 867 height 18
click at [291, 20] on span "Percentage of respondents who answer positively ("Strongly Agree" or "Agree") t…" at bounding box center [462, 19] width 764 height 15
drag, startPoint x: 517, startPoint y: 201, endPoint x: 711, endPoint y: 250, distance: 200.9
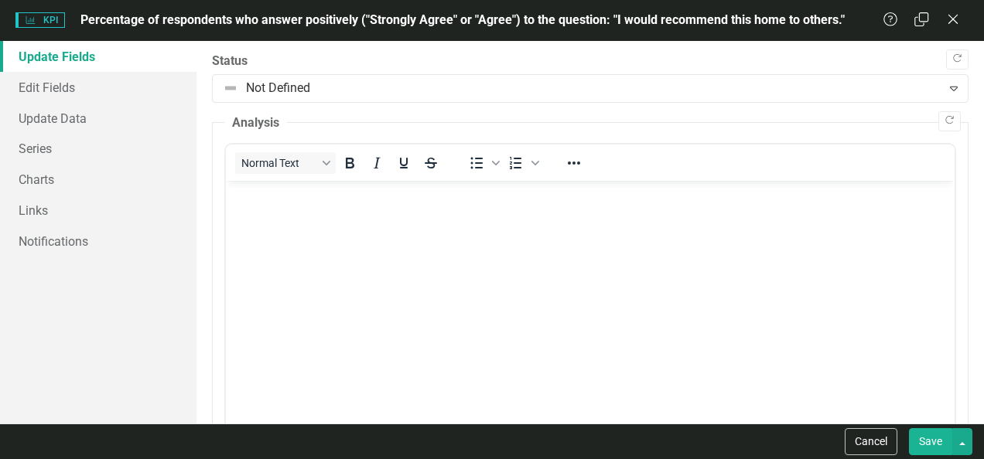
click at [719, 238] on body "Rich Text Area. Press ALT-0 for help." at bounding box center [590, 297] width 729 height 232
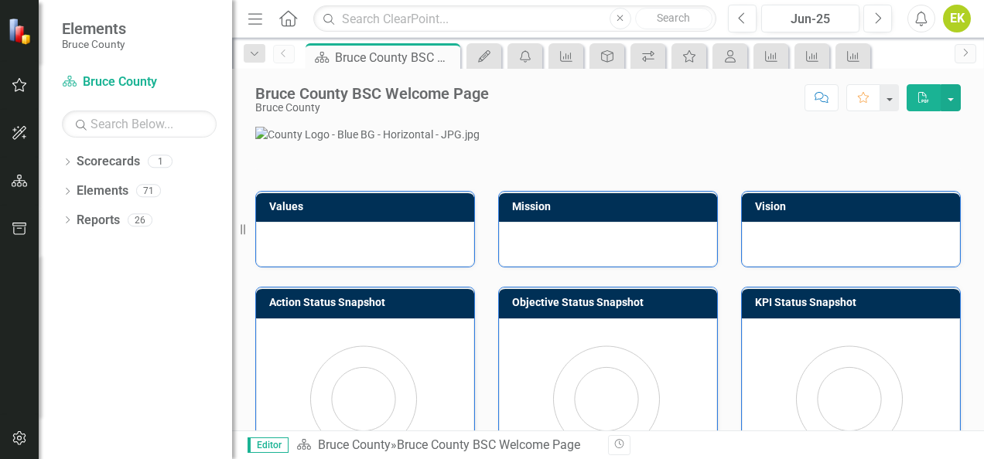
click at [6, 81] on button "button" at bounding box center [19, 86] width 35 height 32
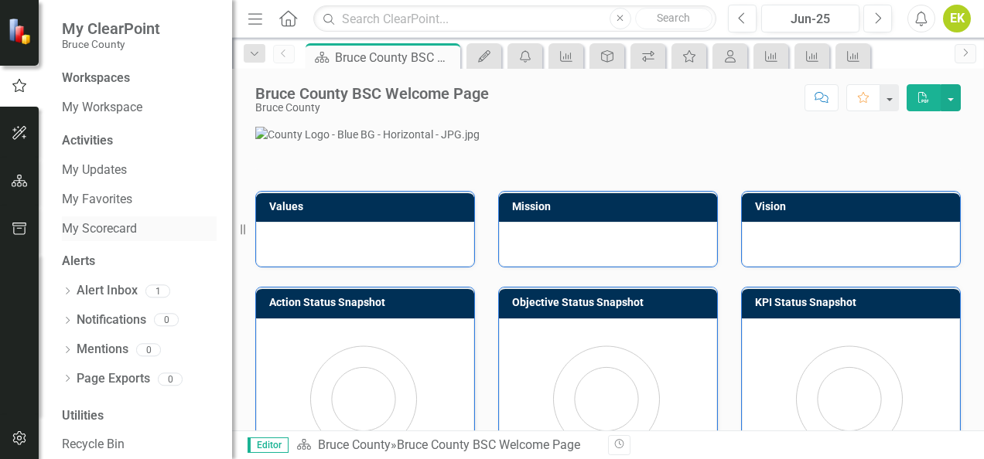
click at [104, 228] on link "My Scorecard" at bounding box center [139, 229] width 155 height 18
